Goal: Communication & Community: Answer question/provide support

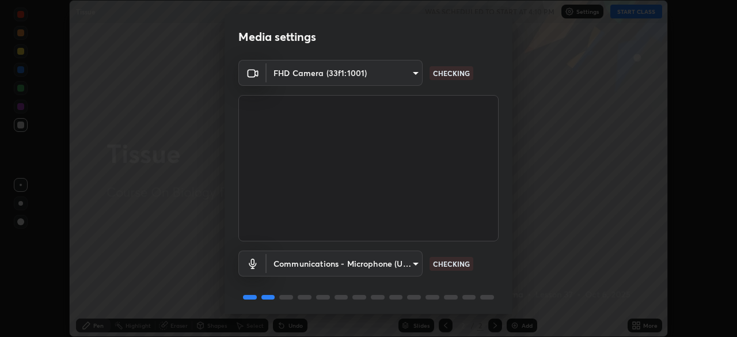
scroll to position [41, 0]
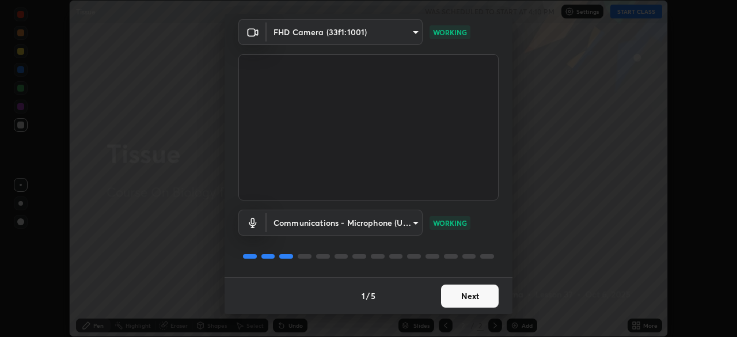
click at [476, 296] on button "Next" at bounding box center [470, 295] width 58 height 23
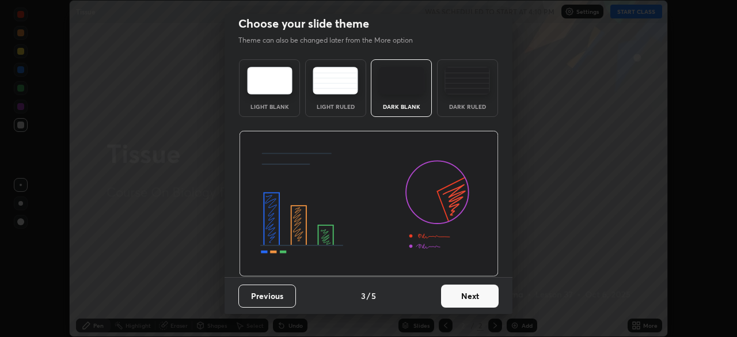
scroll to position [0, 0]
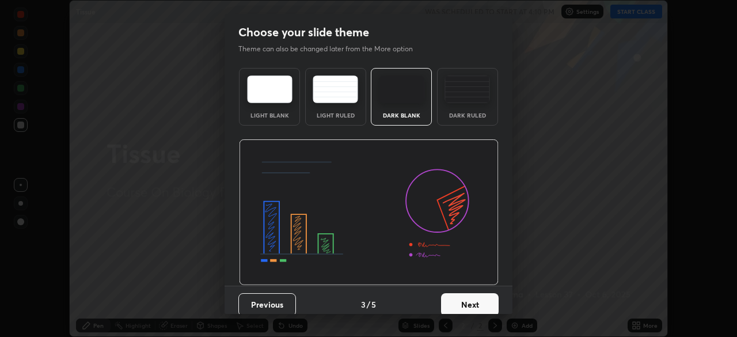
click at [479, 298] on button "Next" at bounding box center [470, 304] width 58 height 23
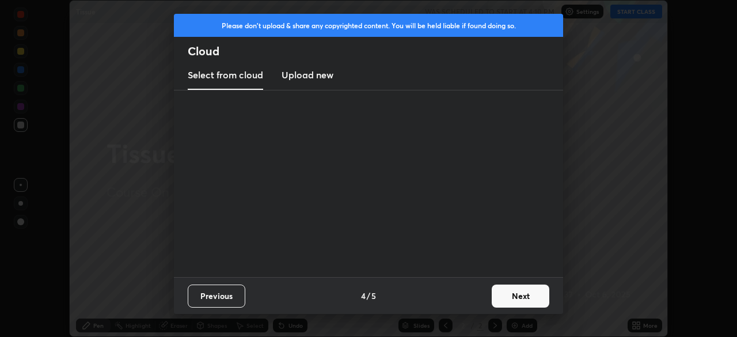
click at [482, 295] on div "Previous 4 / 5 Next" at bounding box center [368, 295] width 389 height 37
click at [508, 297] on button "Next" at bounding box center [520, 295] width 58 height 23
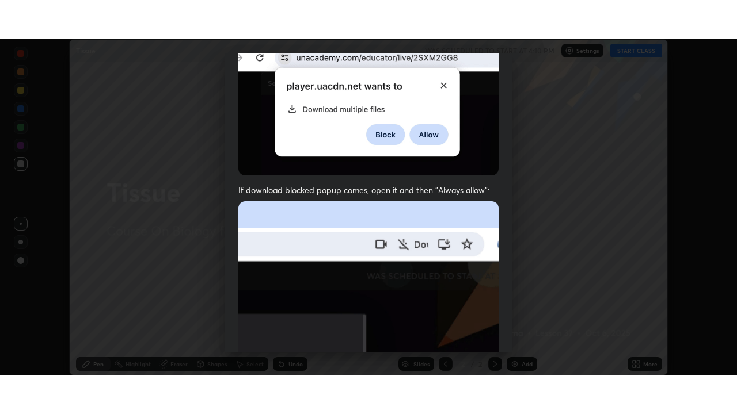
scroll to position [276, 0]
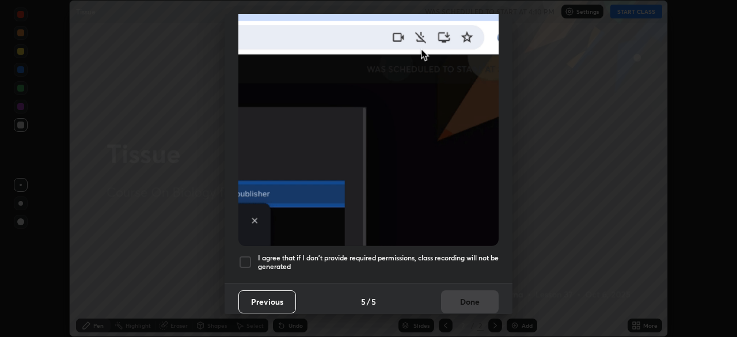
click at [250, 255] on div at bounding box center [245, 262] width 14 height 14
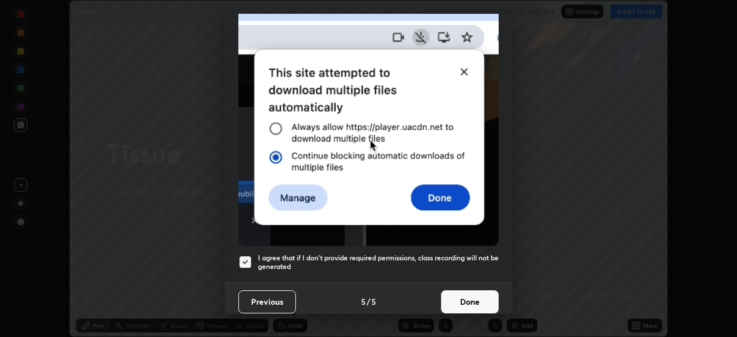
click at [468, 296] on button "Done" at bounding box center [470, 301] width 58 height 23
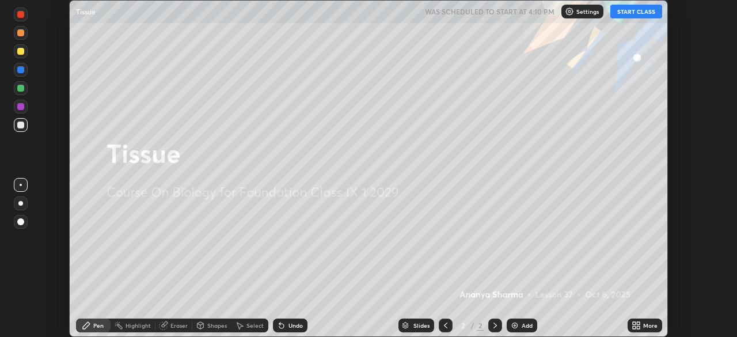
click at [516, 325] on img at bounding box center [514, 325] width 9 height 9
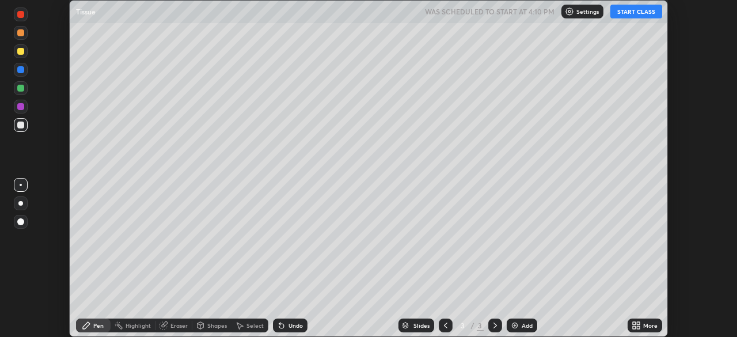
click at [638, 327] on icon at bounding box center [637, 327] width 3 height 3
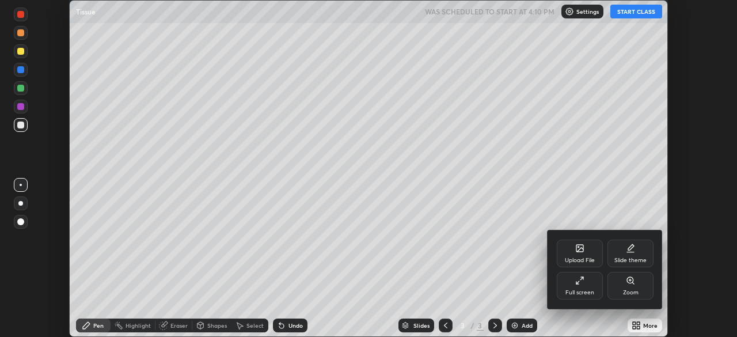
click at [574, 283] on div "Full screen" at bounding box center [579, 286] width 46 height 28
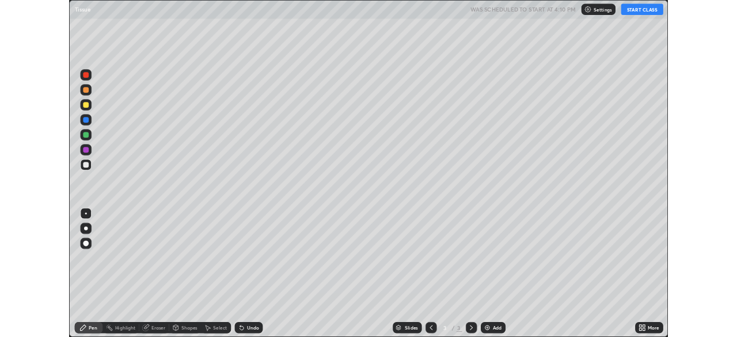
scroll to position [414, 737]
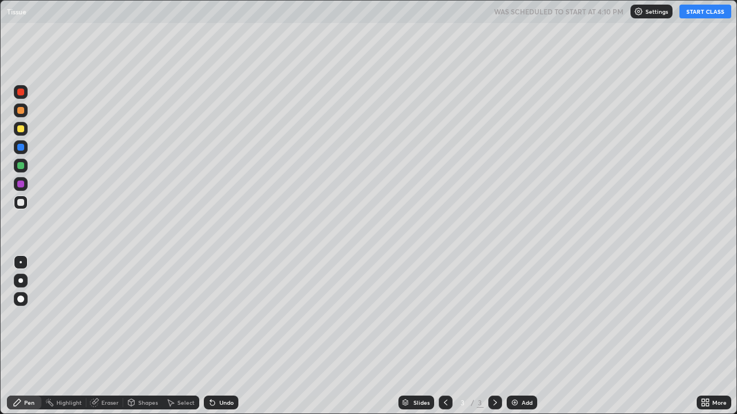
click at [689, 17] on button "START CLASS" at bounding box center [705, 12] width 52 height 14
click at [25, 203] on div at bounding box center [21, 203] width 14 height 14
click at [219, 336] on div "Undo" at bounding box center [226, 403] width 14 height 6
click at [22, 280] on div at bounding box center [20, 281] width 5 height 5
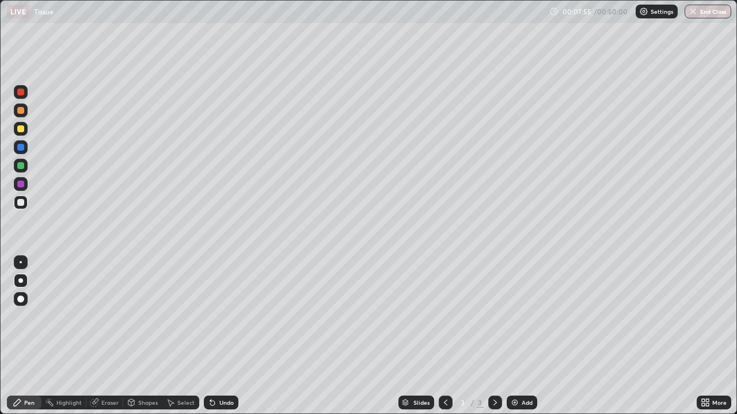
click at [219, 336] on div "Undo" at bounding box center [226, 403] width 14 height 6
click at [21, 94] on div at bounding box center [20, 92] width 7 height 7
click at [22, 205] on div at bounding box center [20, 202] width 7 height 7
click at [104, 336] on div "Eraser" at bounding box center [109, 403] width 17 height 6
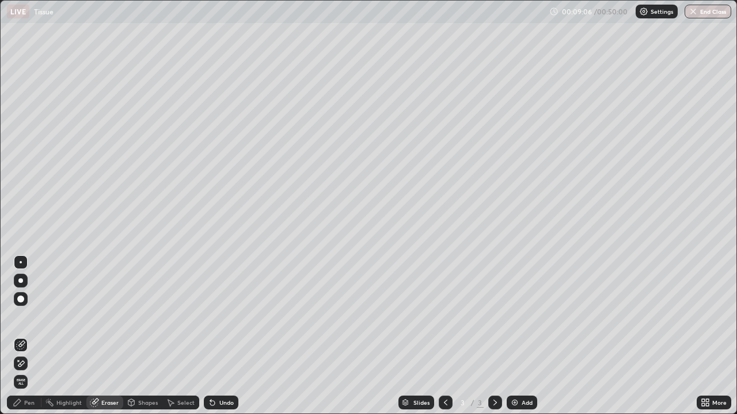
click at [24, 336] on div "Pen" at bounding box center [29, 403] width 10 height 6
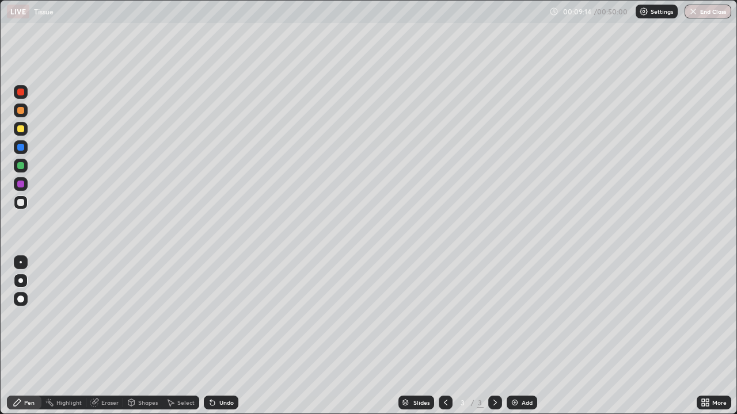
click at [215, 336] on icon at bounding box center [212, 402] width 9 height 9
click at [219, 336] on div "Undo" at bounding box center [226, 403] width 14 height 6
click at [214, 336] on icon at bounding box center [212, 402] width 9 height 9
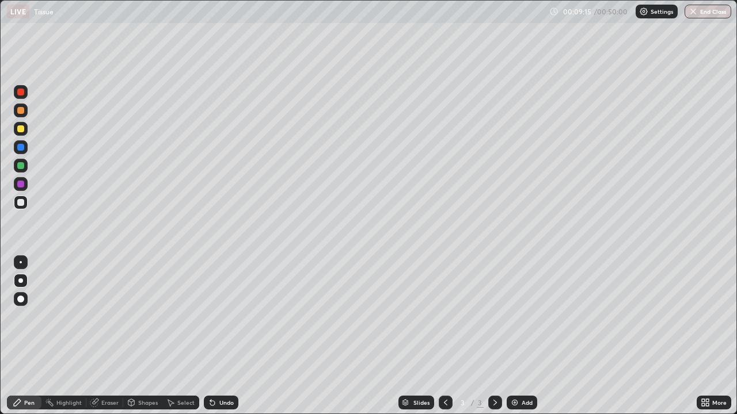
click at [215, 336] on div "Undo" at bounding box center [221, 403] width 35 height 14
click at [215, 336] on icon at bounding box center [212, 402] width 9 height 9
click at [512, 336] on img at bounding box center [514, 402] width 9 height 9
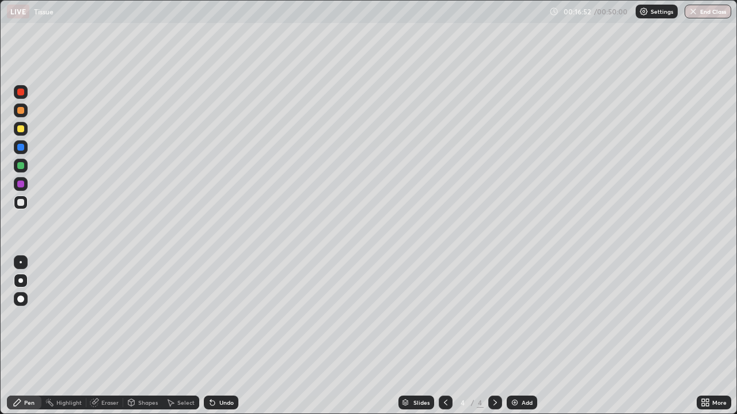
click at [21, 113] on div at bounding box center [20, 110] width 7 height 7
click at [22, 203] on div at bounding box center [20, 202] width 7 height 7
click at [222, 336] on div "Undo" at bounding box center [221, 403] width 35 height 14
click at [222, 336] on div "Undo" at bounding box center [226, 403] width 14 height 6
click at [223, 336] on div "Undo" at bounding box center [226, 403] width 14 height 6
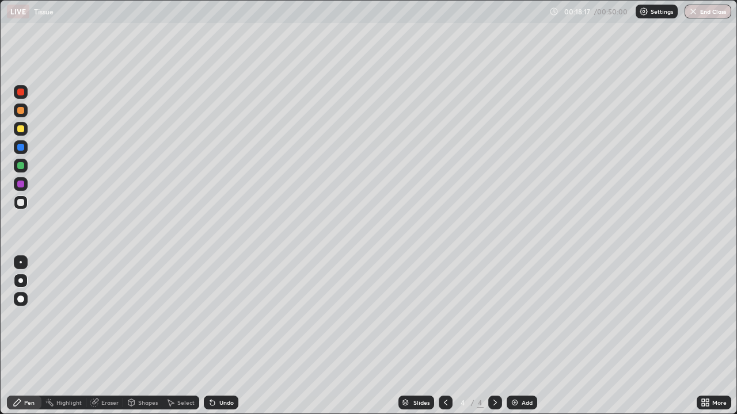
click at [223, 336] on div "Undo" at bounding box center [221, 403] width 35 height 14
click at [221, 336] on div "Undo" at bounding box center [221, 403] width 35 height 14
click at [220, 336] on div "Undo" at bounding box center [221, 403] width 35 height 14
click at [21, 112] on div at bounding box center [20, 110] width 7 height 7
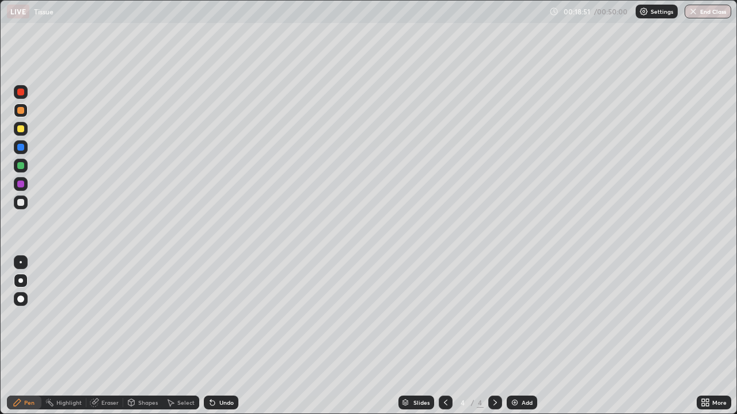
click at [21, 204] on div at bounding box center [20, 202] width 7 height 7
click at [94, 336] on icon at bounding box center [93, 402] width 7 height 7
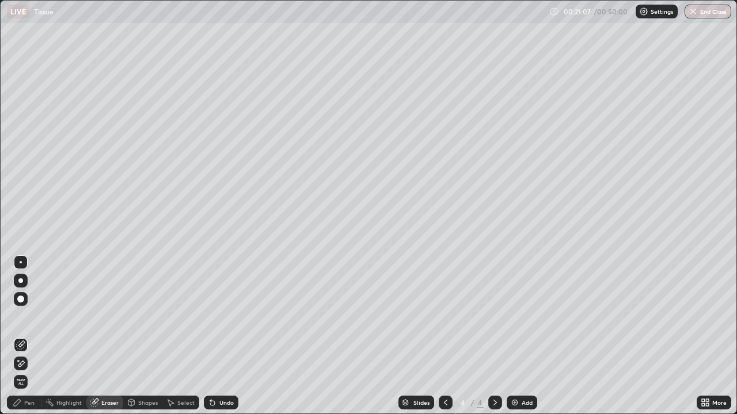
click at [25, 336] on div "Pen" at bounding box center [29, 403] width 10 height 6
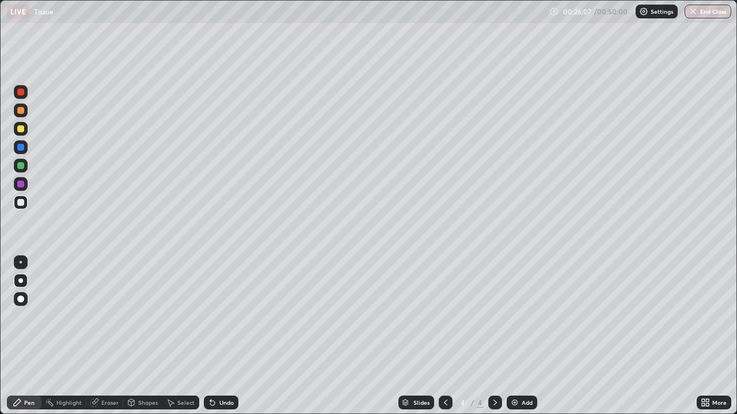
click at [21, 148] on div at bounding box center [20, 147] width 7 height 7
click at [22, 204] on div at bounding box center [20, 202] width 7 height 7
click at [226, 336] on div "Undo" at bounding box center [226, 403] width 14 height 6
click at [224, 336] on div "Undo" at bounding box center [226, 403] width 14 height 6
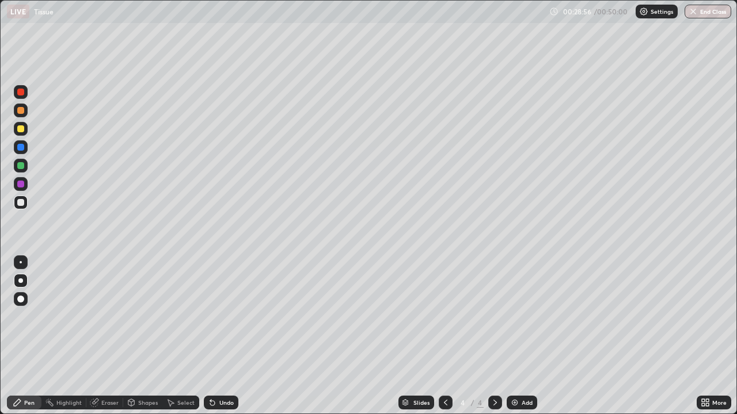
click at [219, 336] on div "Undo" at bounding box center [226, 403] width 14 height 6
click at [104, 336] on div "Eraser" at bounding box center [109, 403] width 17 height 6
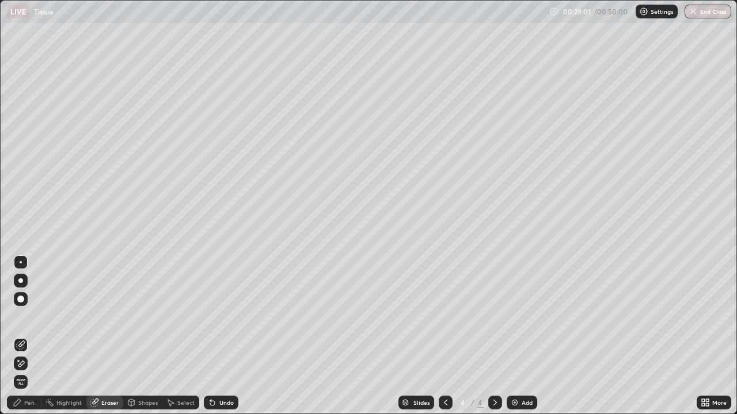
click at [219, 336] on div "Undo" at bounding box center [226, 403] width 14 height 6
click at [217, 336] on div "Undo" at bounding box center [221, 403] width 35 height 14
click at [214, 336] on icon at bounding box center [212, 402] width 9 height 9
click at [21, 281] on div at bounding box center [20, 281] width 5 height 5
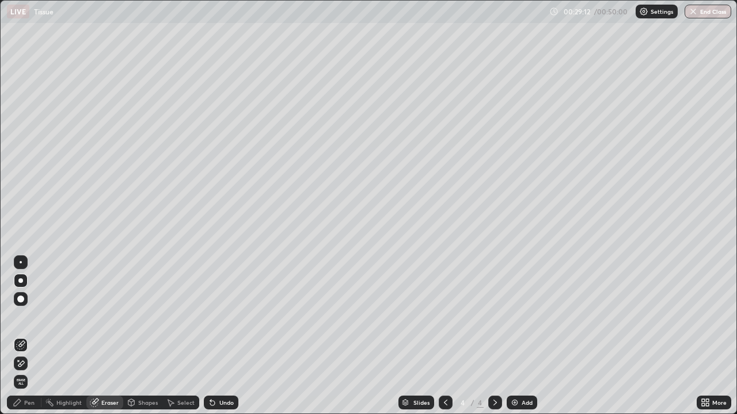
click at [29, 336] on div "Pen" at bounding box center [29, 403] width 10 height 6
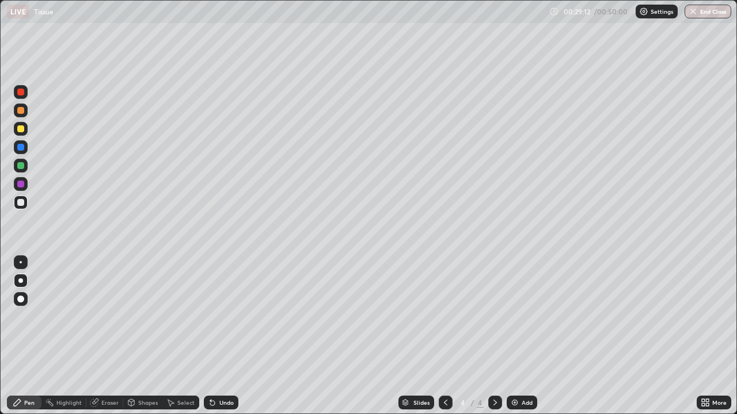
click at [29, 336] on div "Pen" at bounding box center [29, 403] width 10 height 6
click at [106, 336] on div "Eraser" at bounding box center [109, 403] width 17 height 6
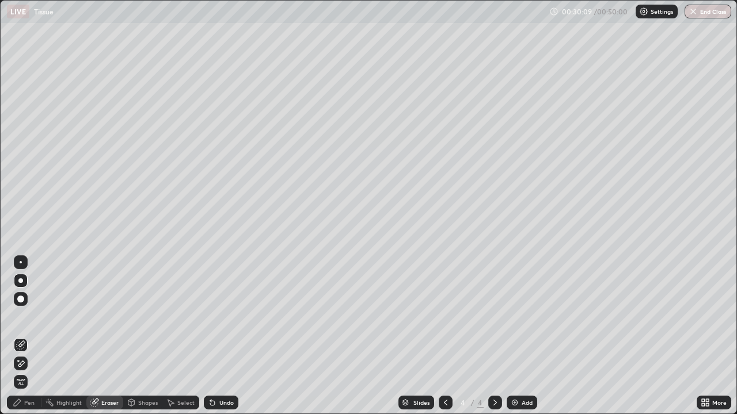
click at [33, 336] on div "Pen" at bounding box center [29, 403] width 10 height 6
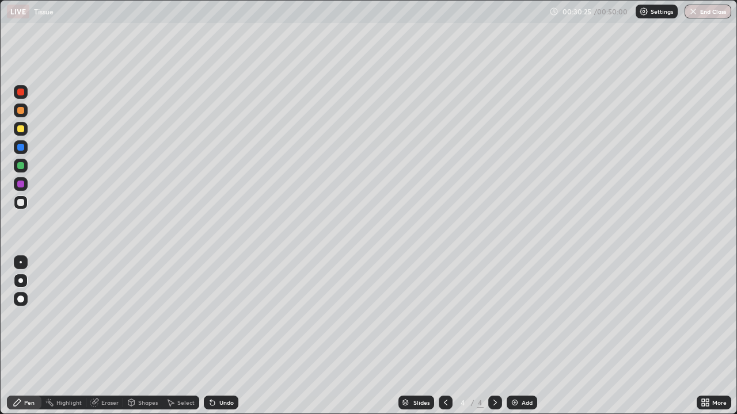
click at [22, 113] on div at bounding box center [20, 110] width 7 height 7
click at [20, 203] on div at bounding box center [20, 202] width 7 height 7
click at [21, 112] on div at bounding box center [20, 110] width 7 height 7
click at [516, 336] on img at bounding box center [514, 402] width 9 height 9
click at [22, 204] on div at bounding box center [20, 202] width 7 height 7
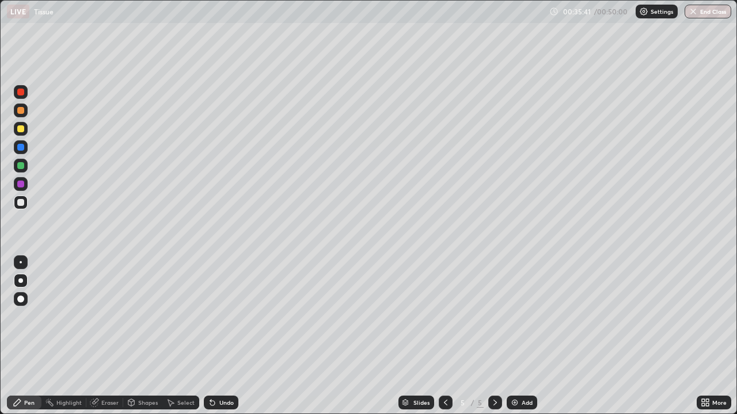
click at [110, 336] on div "Eraser" at bounding box center [109, 403] width 17 height 6
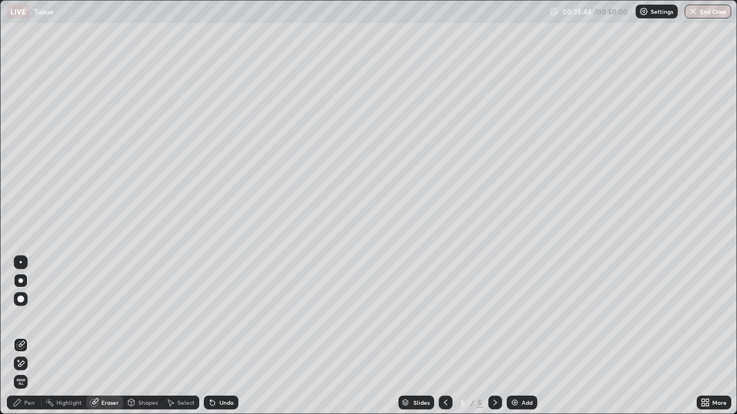
click at [27, 336] on div "Pen" at bounding box center [29, 403] width 10 height 6
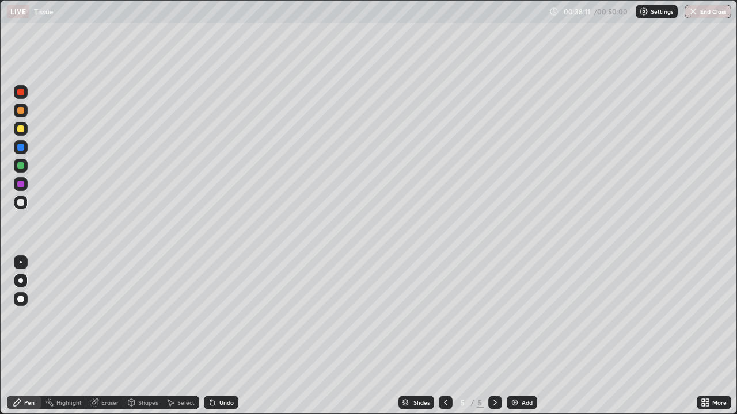
click at [96, 336] on icon at bounding box center [95, 402] width 6 height 6
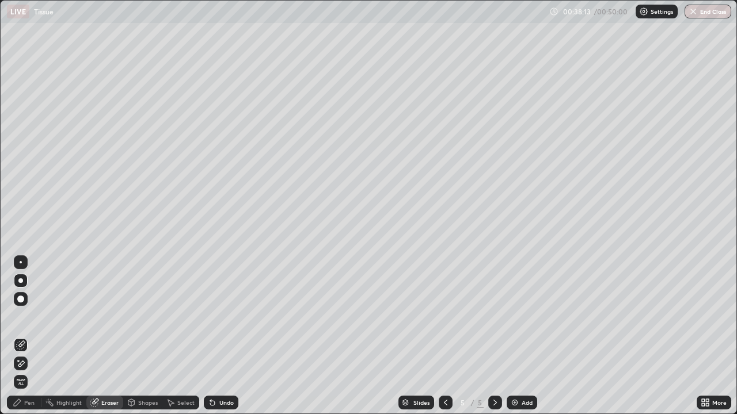
click at [30, 336] on div "Pen" at bounding box center [29, 403] width 10 height 6
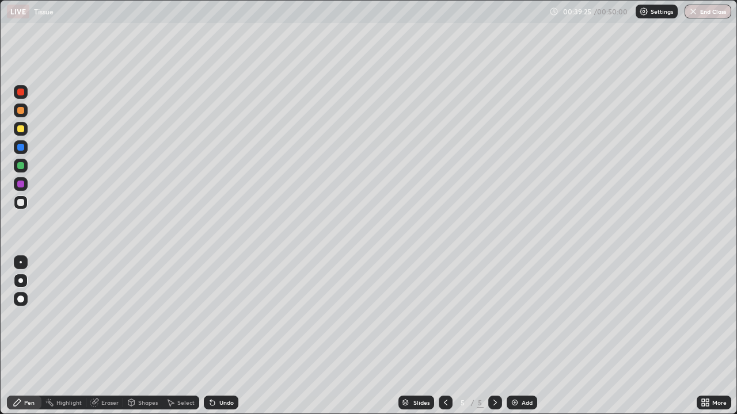
click at [21, 112] on div at bounding box center [20, 110] width 7 height 7
click at [95, 336] on icon at bounding box center [93, 402] width 7 height 7
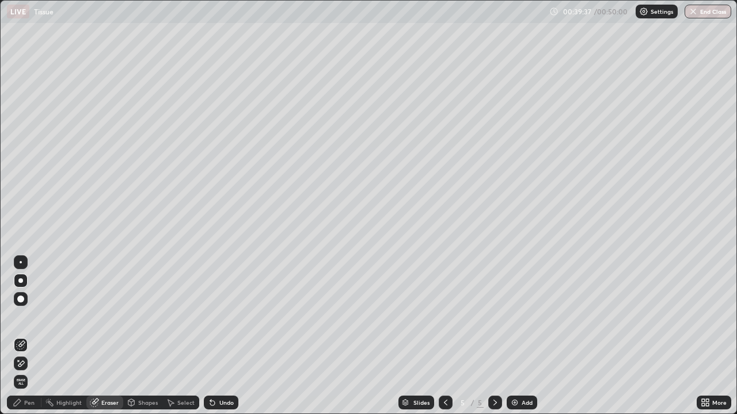
click at [21, 336] on icon at bounding box center [17, 402] width 9 height 9
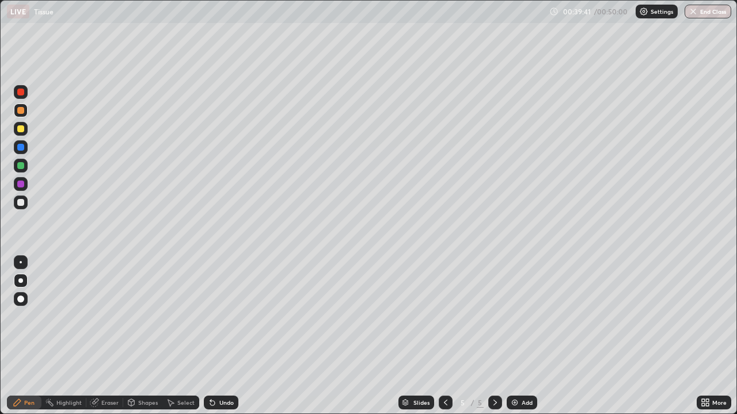
click at [100, 336] on div "Eraser" at bounding box center [104, 403] width 37 height 14
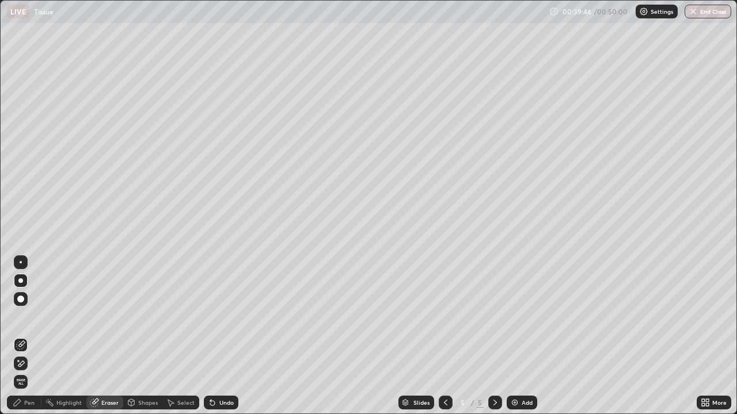
click at [24, 336] on div "Pen" at bounding box center [29, 403] width 10 height 6
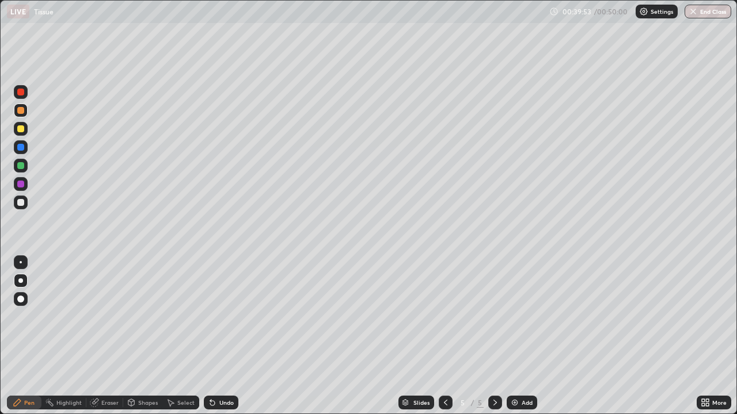
click at [21, 205] on div at bounding box center [20, 202] width 7 height 7
click at [118, 336] on div "Eraser" at bounding box center [104, 403] width 37 height 14
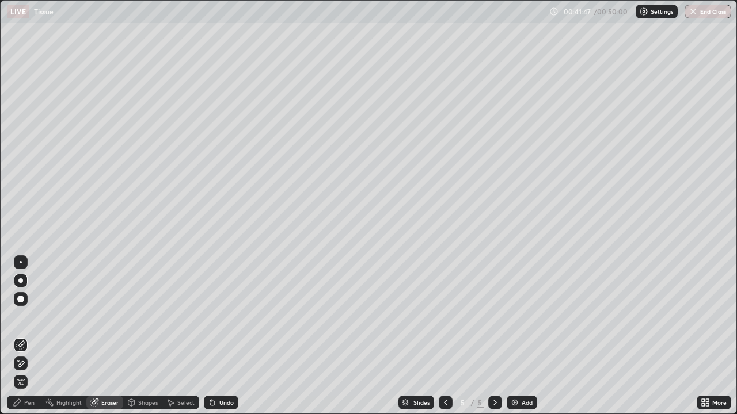
click at [28, 336] on div "Pen" at bounding box center [29, 403] width 10 height 6
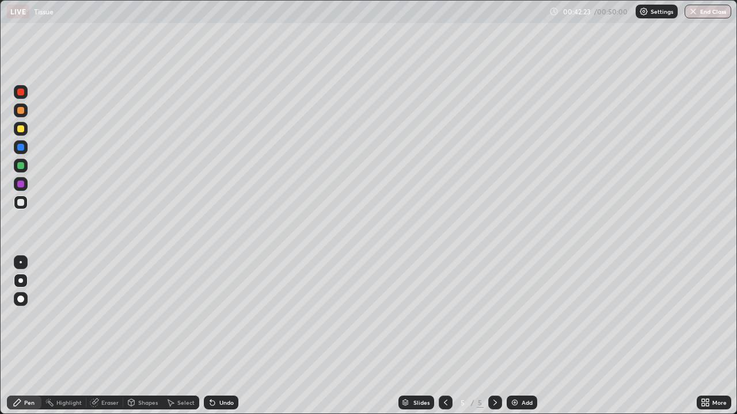
click at [22, 112] on div at bounding box center [20, 110] width 7 height 7
click at [22, 205] on div at bounding box center [20, 202] width 7 height 7
click at [224, 336] on div "Undo" at bounding box center [226, 403] width 14 height 6
click at [222, 336] on div "Undo" at bounding box center [221, 403] width 35 height 14
click at [224, 336] on div "Undo" at bounding box center [226, 403] width 14 height 6
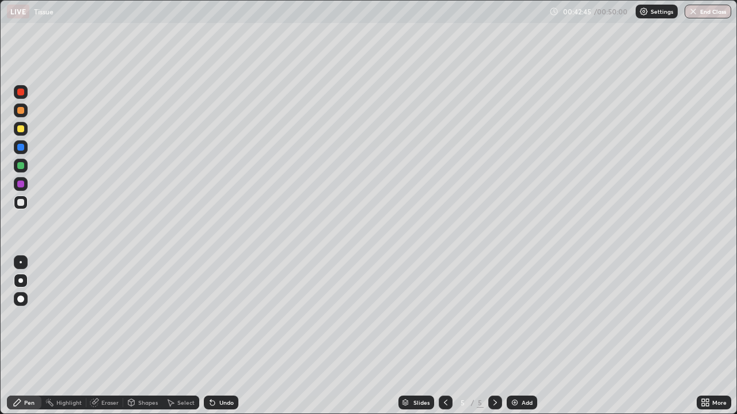
click at [224, 336] on div "Undo" at bounding box center [226, 403] width 14 height 6
click at [222, 336] on div "Undo" at bounding box center [226, 403] width 14 height 6
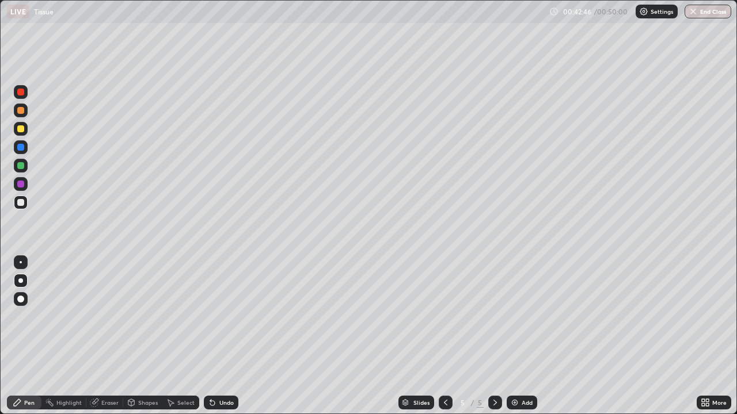
click at [222, 336] on div "Undo" at bounding box center [226, 403] width 14 height 6
click at [105, 336] on div "Eraser" at bounding box center [109, 403] width 17 height 6
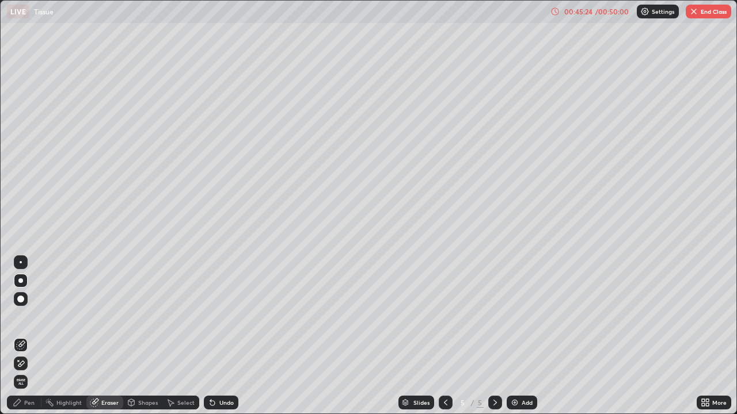
click at [21, 262] on div at bounding box center [21, 262] width 2 height 2
click at [16, 336] on icon at bounding box center [17, 402] width 9 height 9
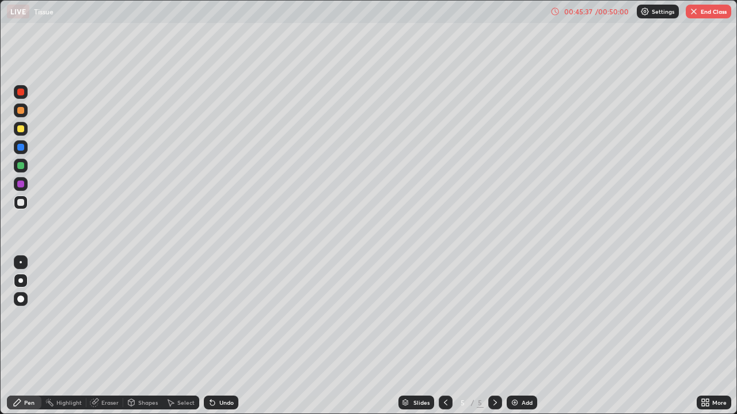
click at [215, 336] on icon at bounding box center [212, 402] width 9 height 9
click at [94, 336] on icon at bounding box center [93, 402] width 7 height 7
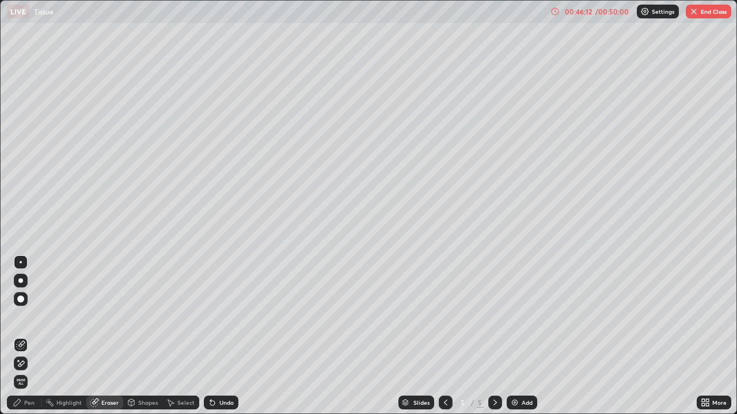
click at [20, 336] on div "Pen" at bounding box center [24, 403] width 35 height 14
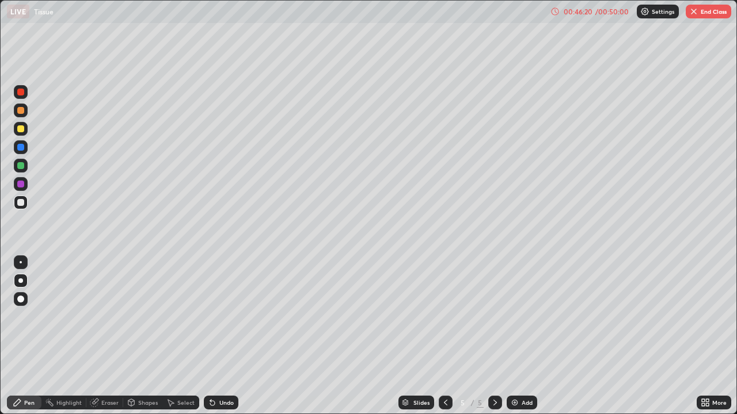
click at [697, 336] on div "More" at bounding box center [713, 403] width 35 height 14
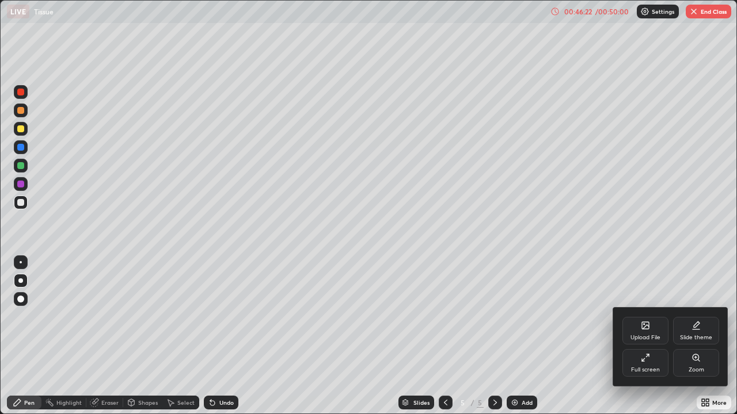
click at [490, 318] on div at bounding box center [368, 207] width 737 height 414
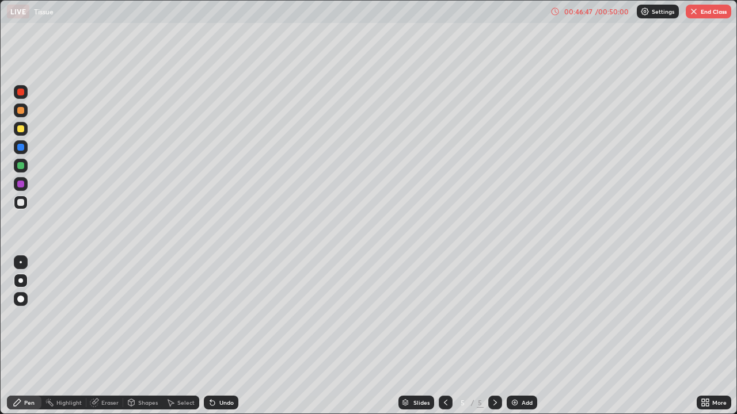
click at [99, 336] on div "Eraser" at bounding box center [104, 403] width 37 height 14
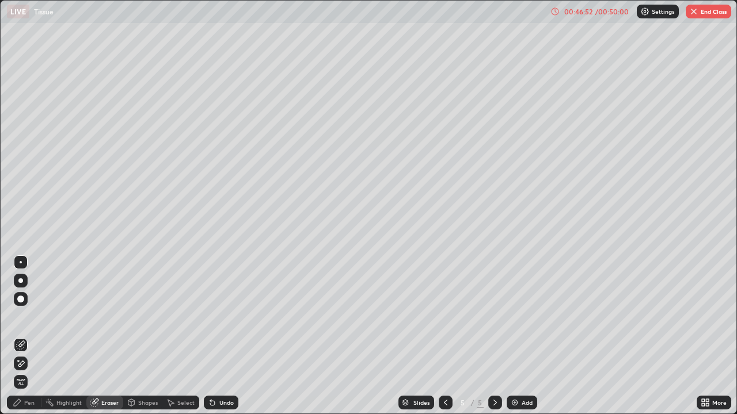
click at [25, 336] on div "Pen" at bounding box center [29, 403] width 10 height 6
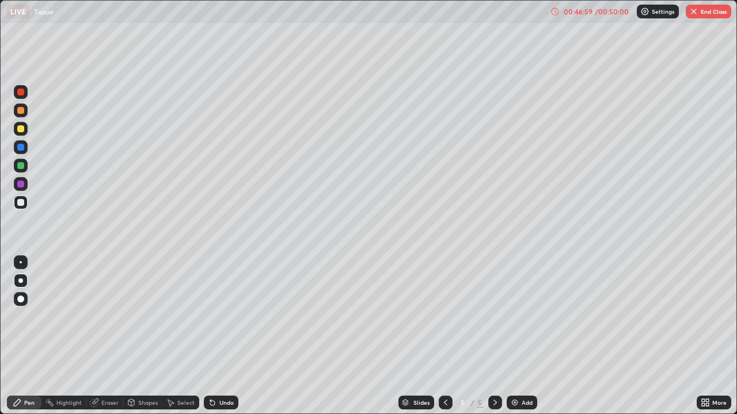
click at [21, 113] on div at bounding box center [20, 110] width 7 height 7
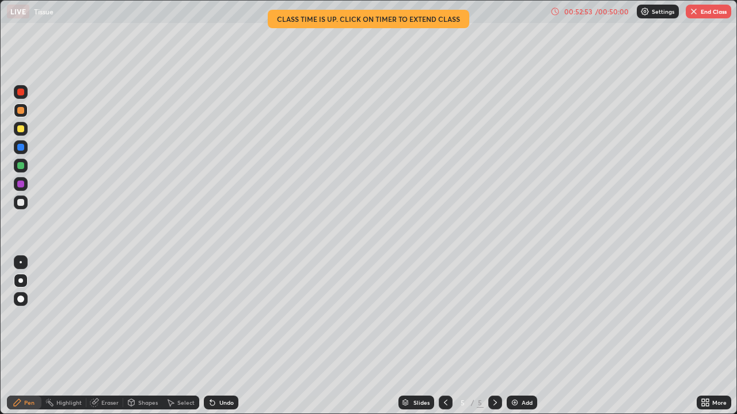
click at [709, 13] on button "End Class" at bounding box center [707, 12] width 45 height 14
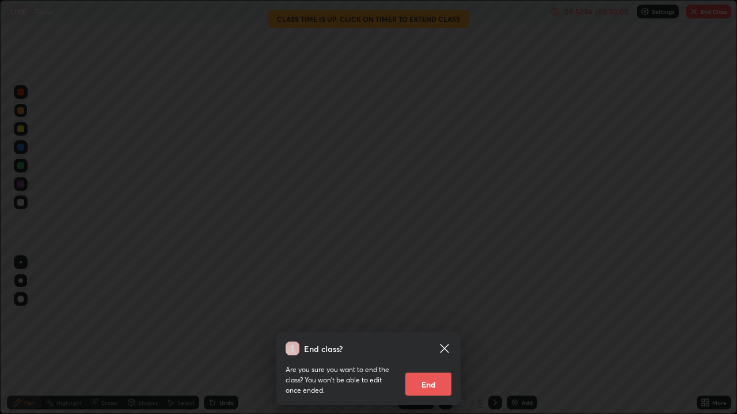
click at [431, 336] on button "End" at bounding box center [428, 384] width 46 height 23
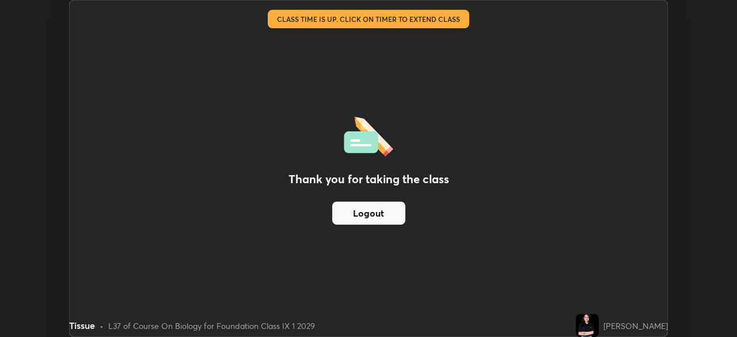
scroll to position [57206, 56806]
